Goal: Task Accomplishment & Management: Manage account settings

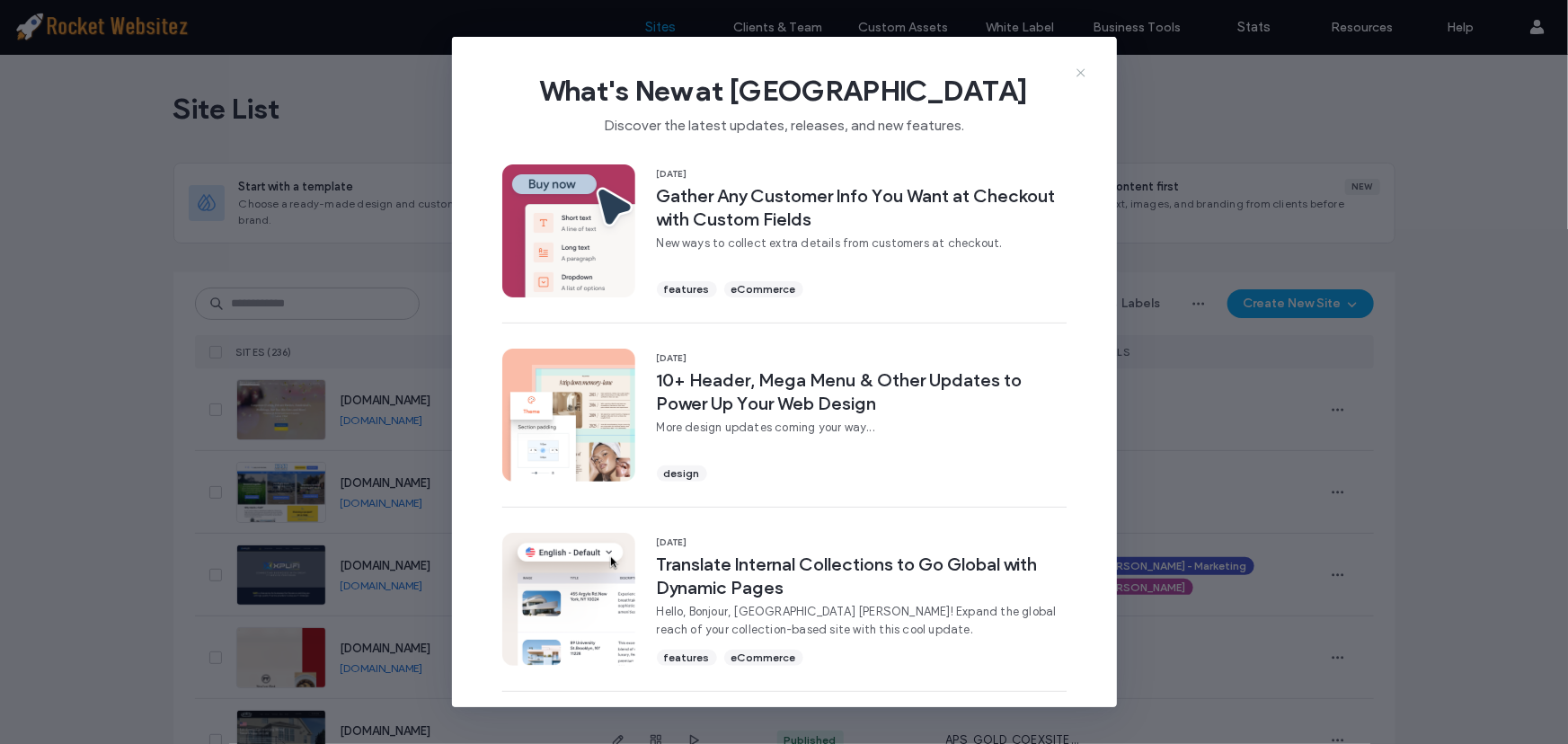
click at [1082, 72] on use at bounding box center [1081, 73] width 8 height 8
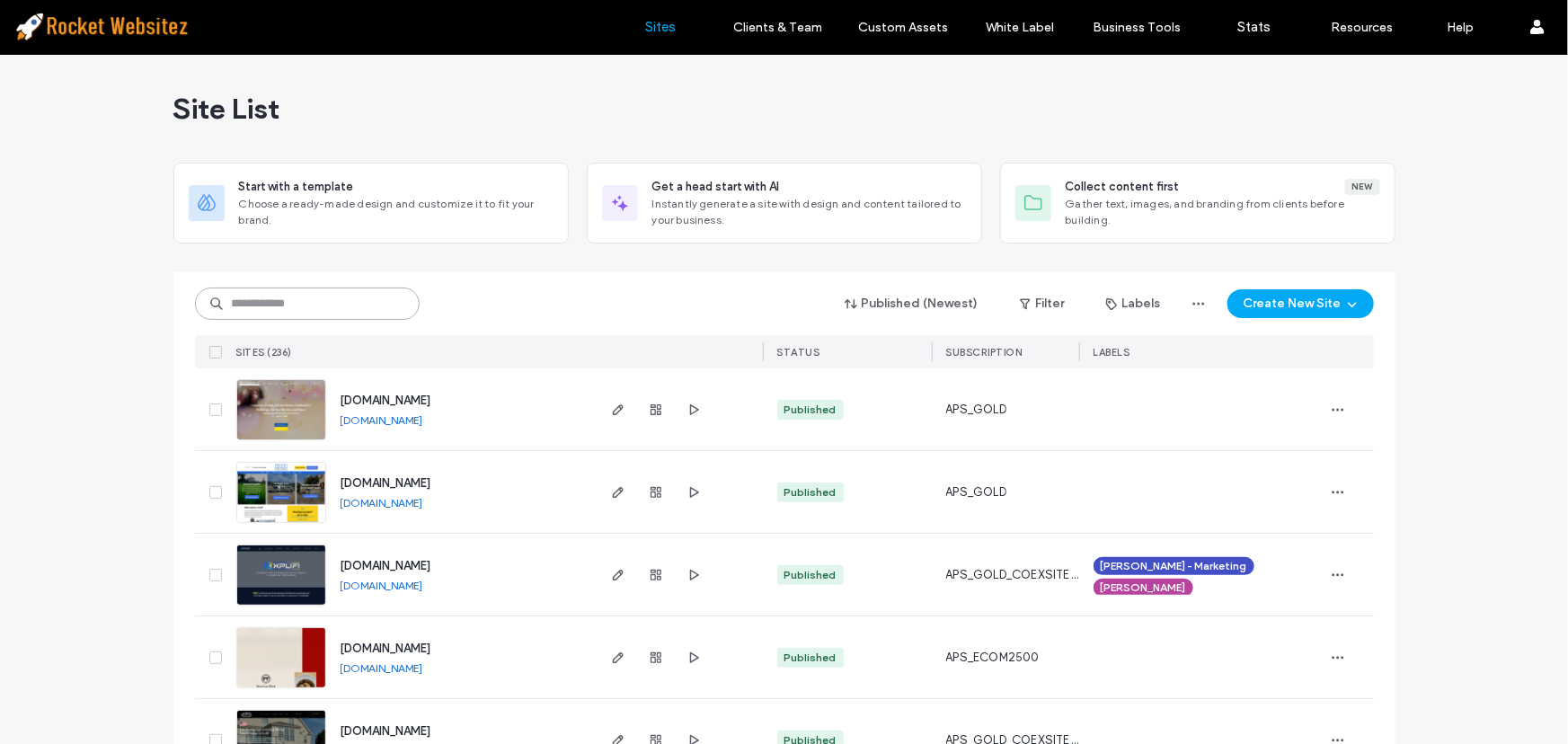
click at [339, 290] on input at bounding box center [307, 303] width 224 height 32
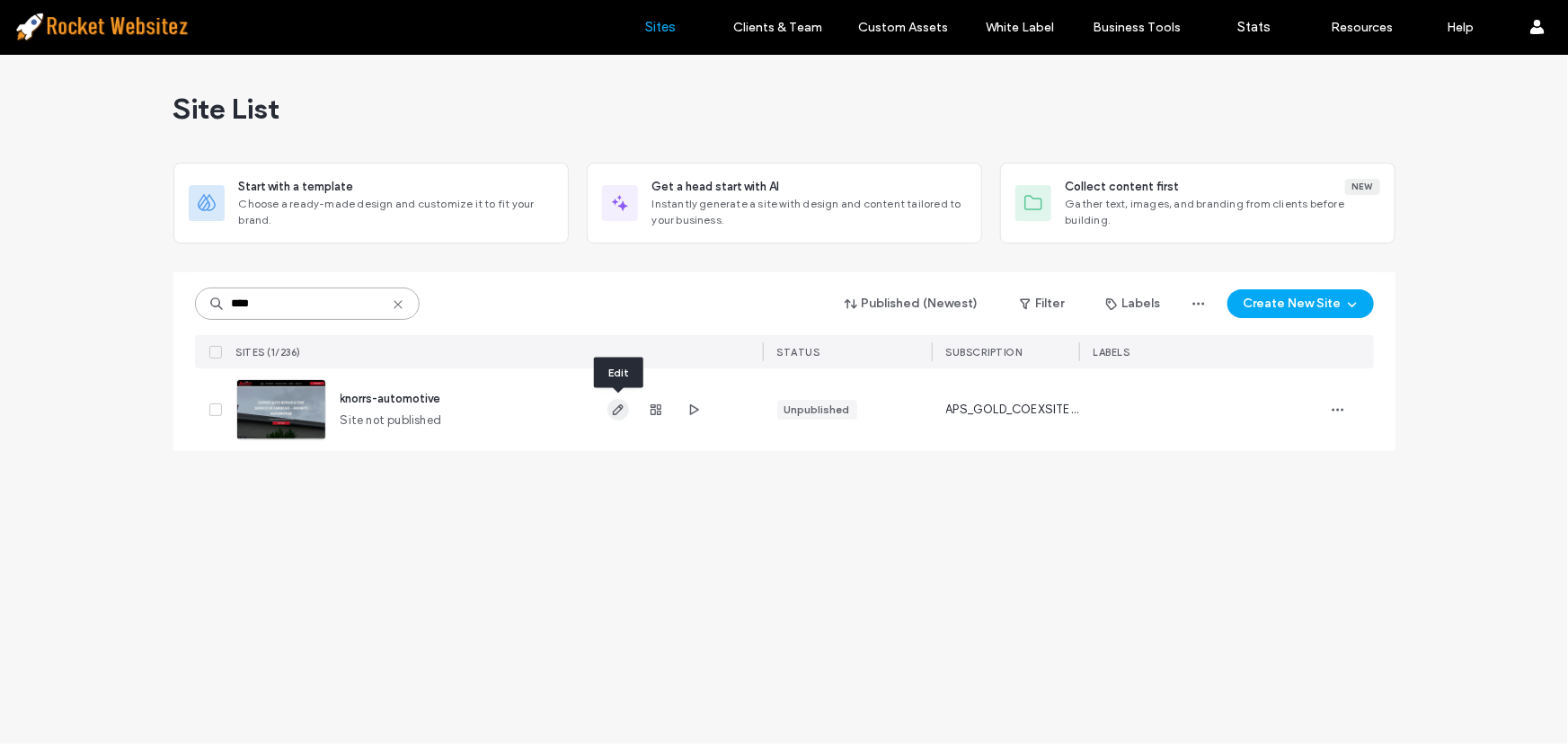
type input "****"
click at [615, 413] on icon "button" at bounding box center [617, 410] width 15 height 15
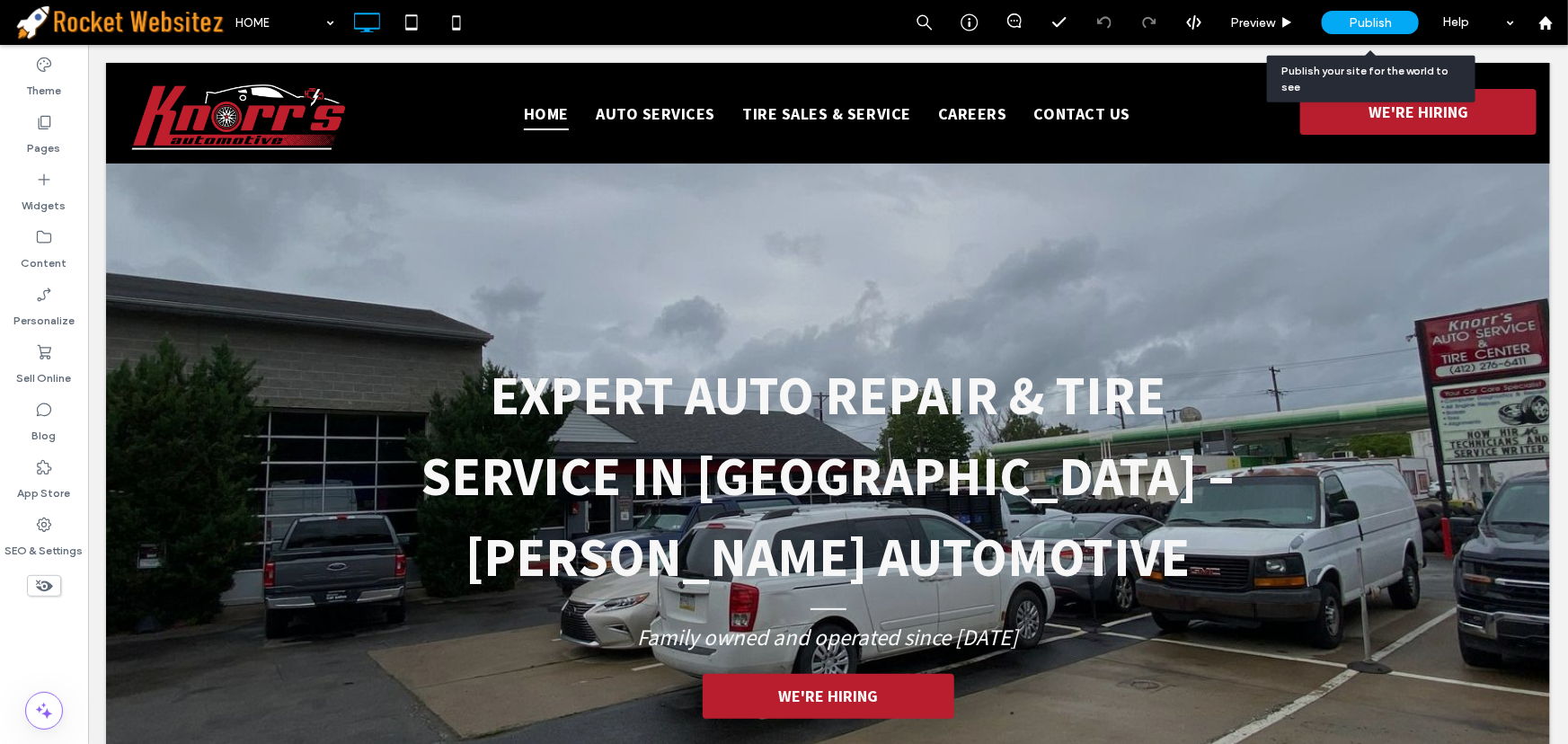
click at [1379, 19] on span "Publish" at bounding box center [1370, 23] width 43 height 16
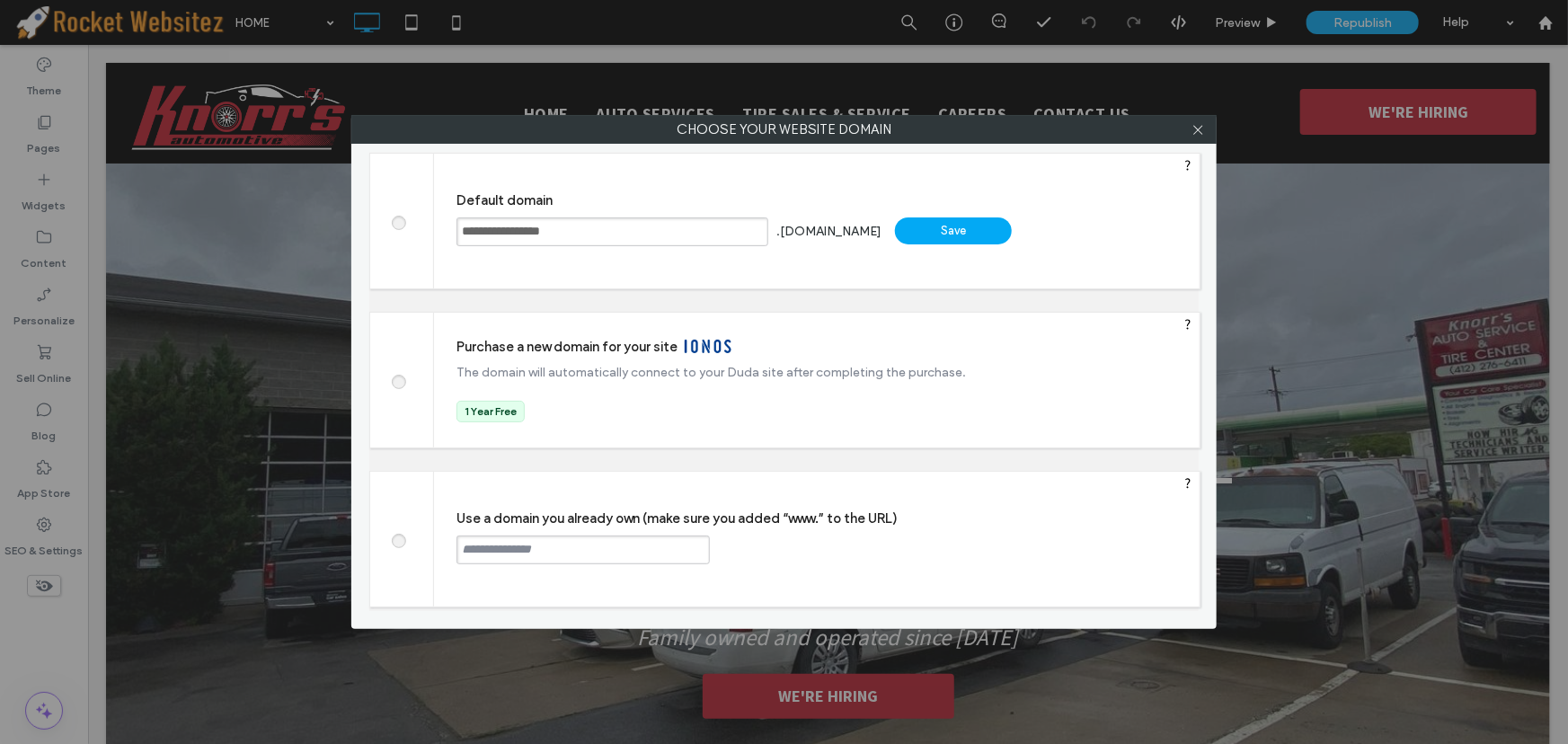
click at [551, 551] on input "text" at bounding box center [583, 551] width 253 height 29
type input "**********"
click at [799, 546] on div "Continue" at bounding box center [778, 550] width 117 height 27
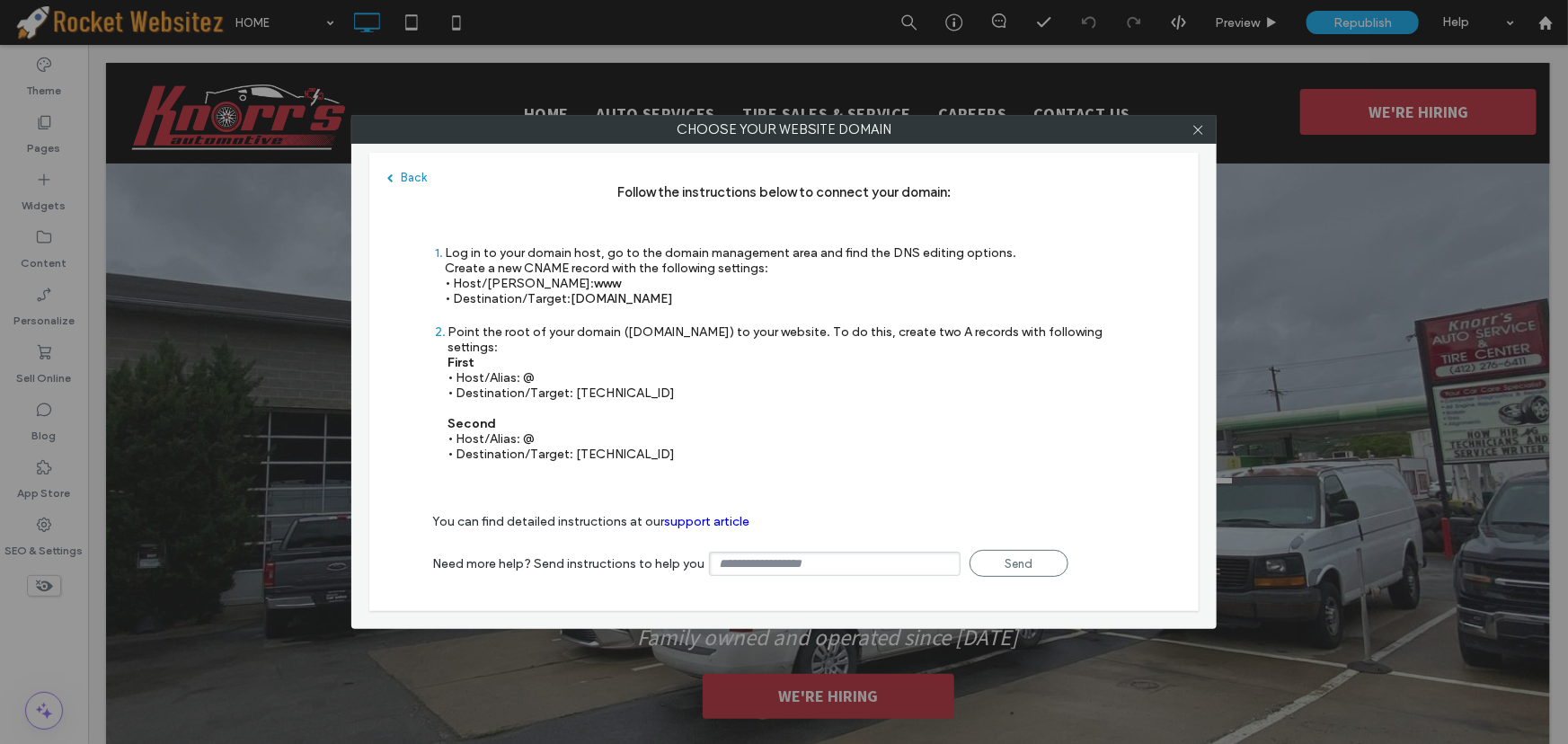
click at [576, 373] on div "Point the root of your domain ([DOMAIN_NAME]) to your website. To do this, crea…" at bounding box center [791, 393] width 688 height 138
click at [576, 374] on div "Point the root of your domain ([DOMAIN_NAME]) to your website. To do this, crea…" at bounding box center [791, 393] width 688 height 138
click at [574, 377] on div "Point the root of your domain ([DOMAIN_NAME]) to your website. To do this, crea…" at bounding box center [791, 393] width 688 height 138
drag, startPoint x: 575, startPoint y: 376, endPoint x: 647, endPoint y: 386, distance: 72.7
click at [647, 386] on div "Point the root of your domain ([DOMAIN_NAME]) to your website. To do this, crea…" at bounding box center [791, 393] width 688 height 138
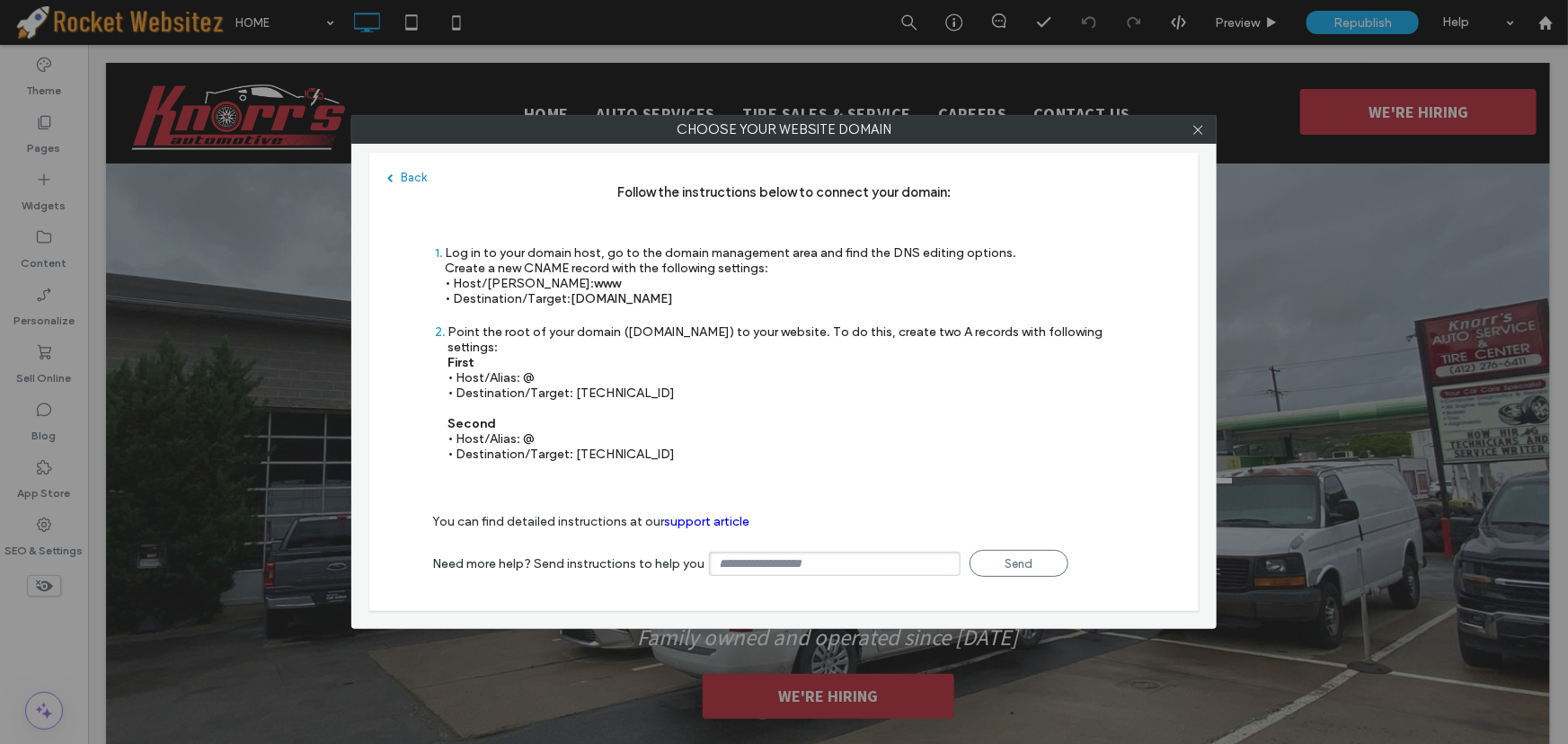
copy div "[TECHNICAL_ID]"
drag, startPoint x: 575, startPoint y: 437, endPoint x: 668, endPoint y: 439, distance: 93.0
click at [668, 439] on div "Point the root of your domain ([DOMAIN_NAME]) to your website. To do this, crea…" at bounding box center [791, 393] width 688 height 138
copy div "[TECHNICAL_ID]"
drag, startPoint x: 571, startPoint y: 303, endPoint x: 732, endPoint y: 306, distance: 161.0
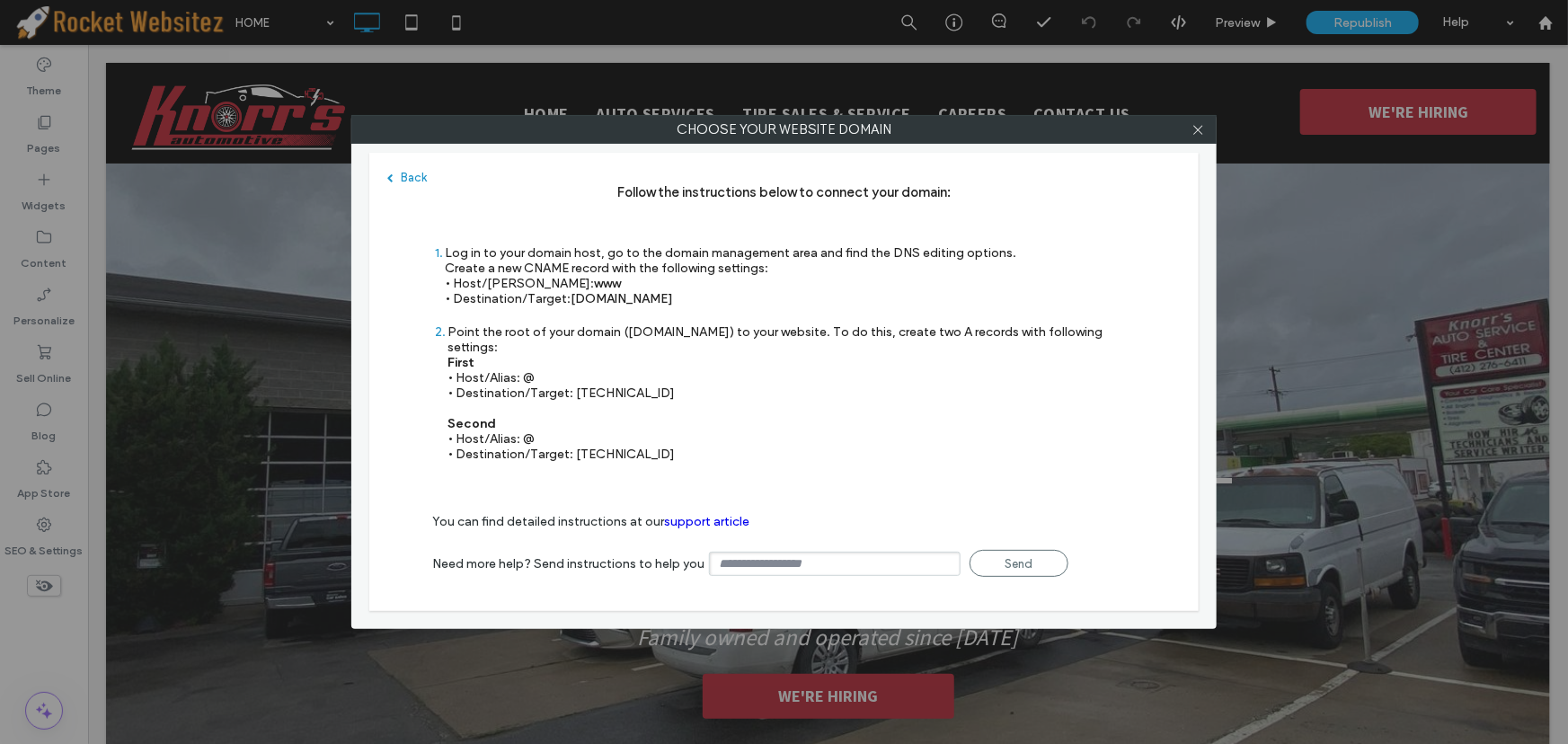
click at [732, 306] on div "Log in to your domain host, go to the domain management area and find the DNS e…" at bounding box center [730, 276] width 572 height 61
copy span "[DOMAIN_NAME]"
click at [1195, 132] on icon at bounding box center [1198, 130] width 14 height 14
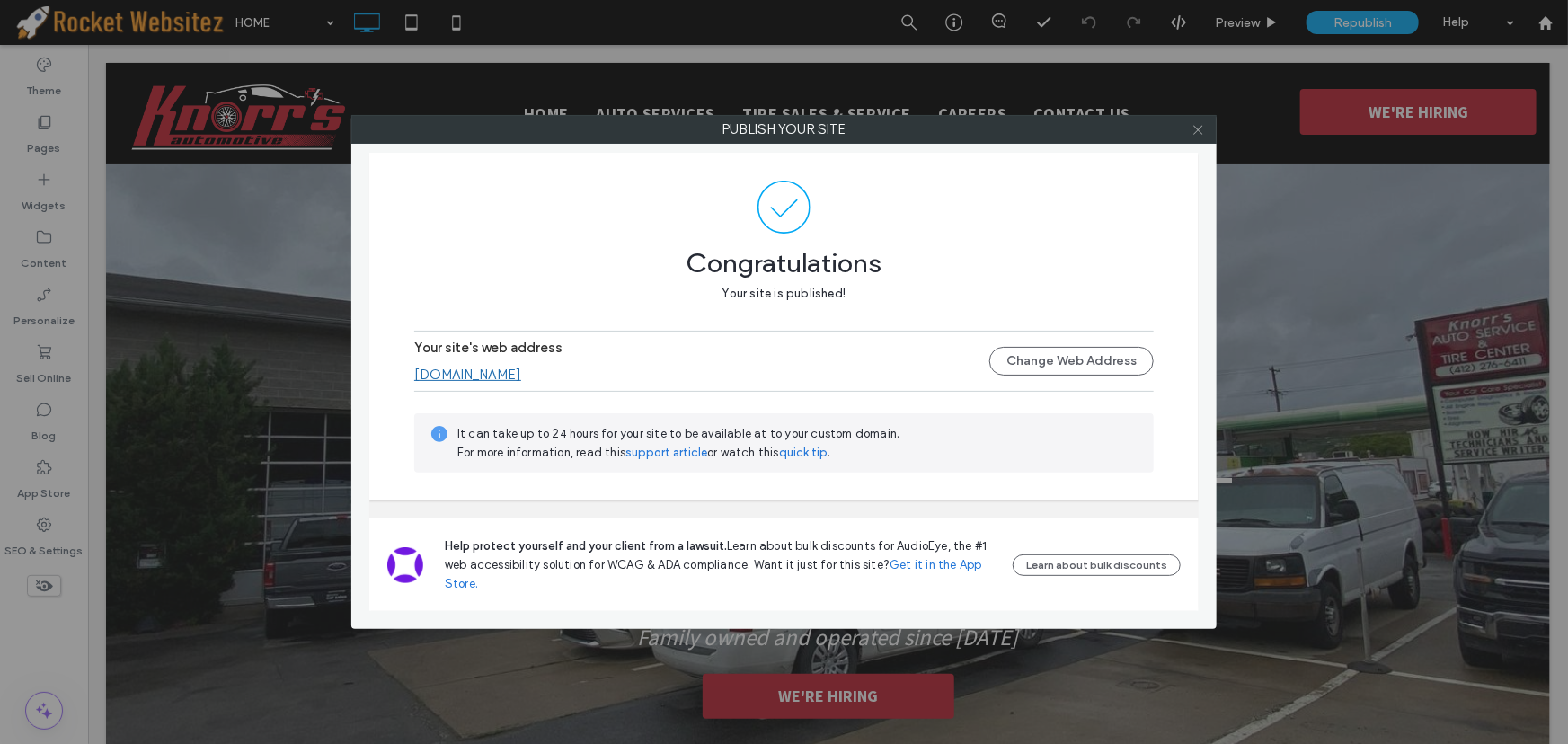
click at [1196, 132] on icon at bounding box center [1198, 130] width 14 height 14
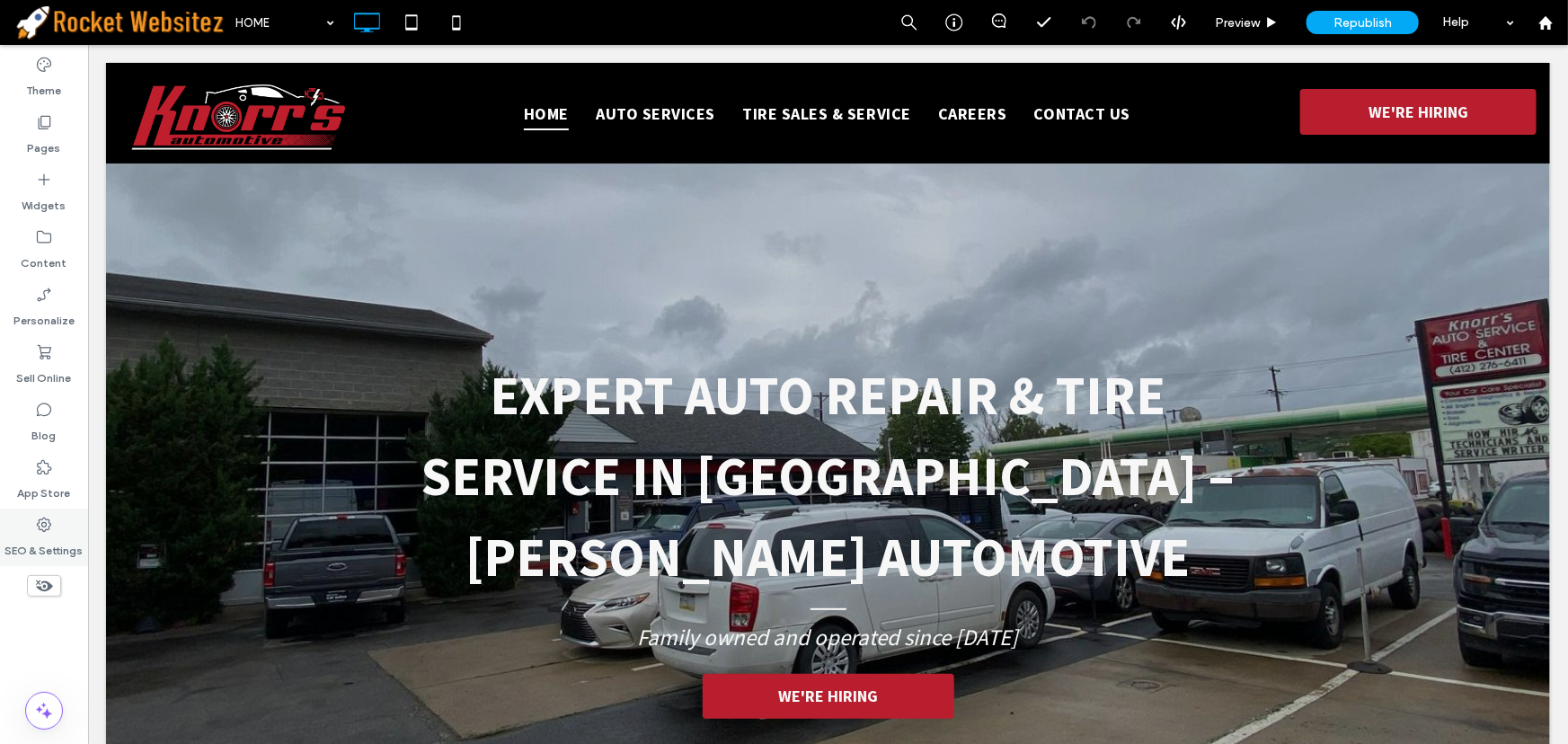
click at [50, 522] on icon at bounding box center [44, 524] width 18 height 18
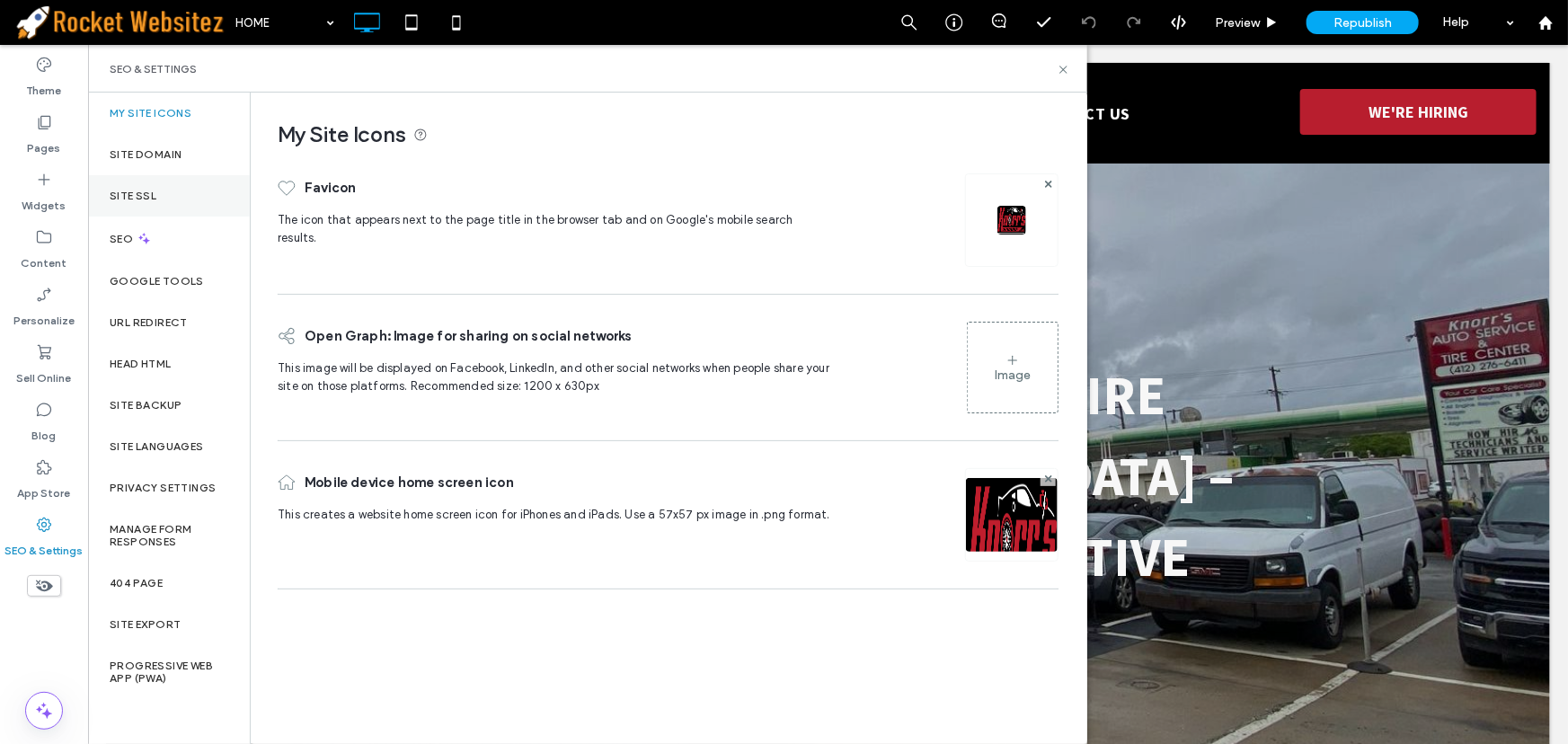
click at [156, 199] on div "Site SSL" at bounding box center [169, 195] width 162 height 42
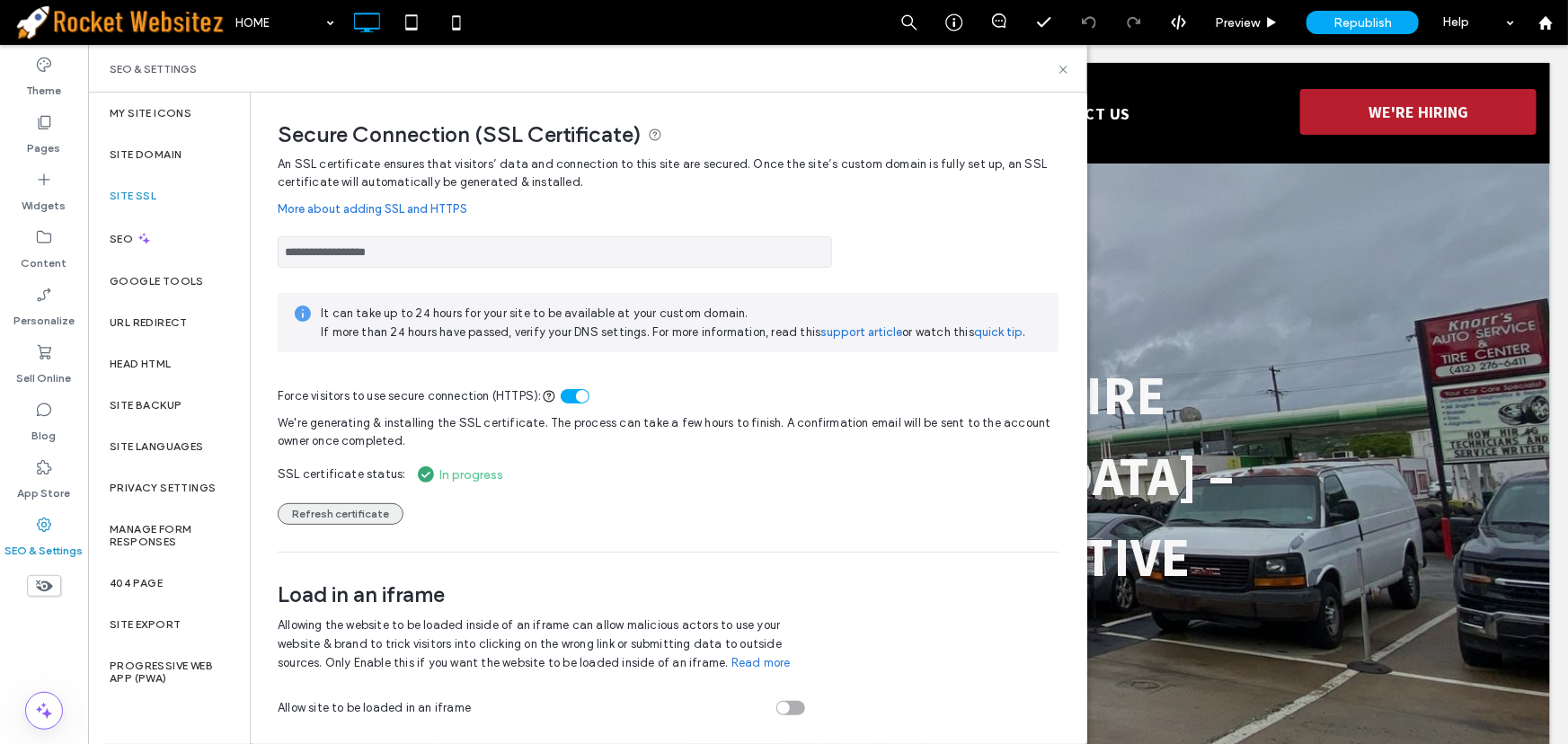
click at [336, 511] on button "Refresh certificate" at bounding box center [341, 514] width 126 height 21
